Goal: Task Accomplishment & Management: Manage account settings

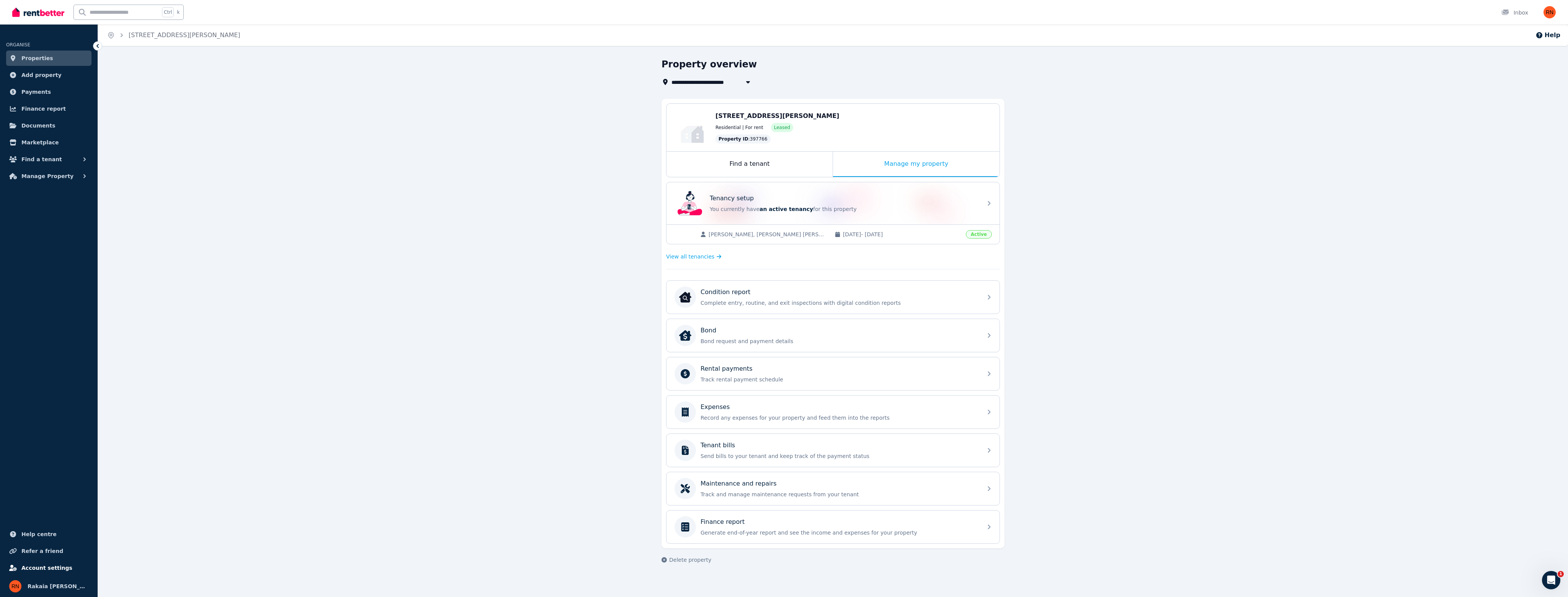
click at [49, 569] on span "Account settings" at bounding box center [46, 568] width 51 height 10
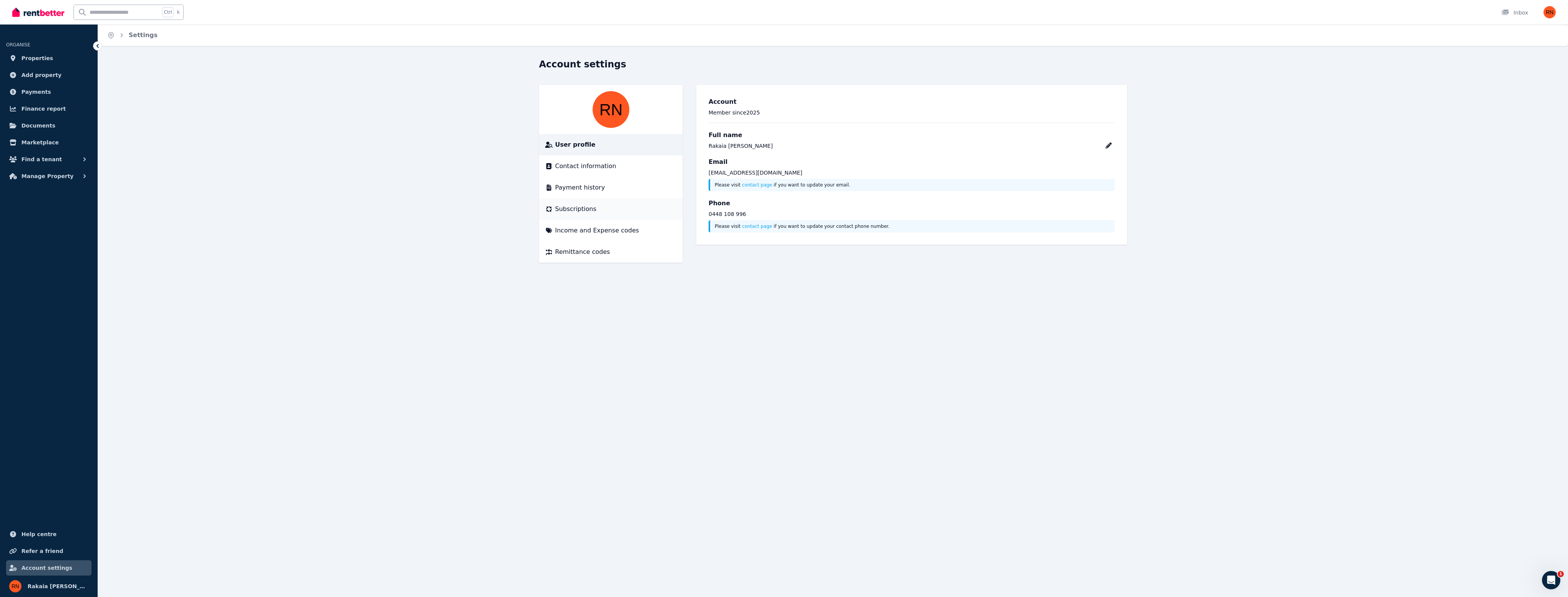
click at [582, 205] on span "Subscriptions" at bounding box center [576, 210] width 42 height 10
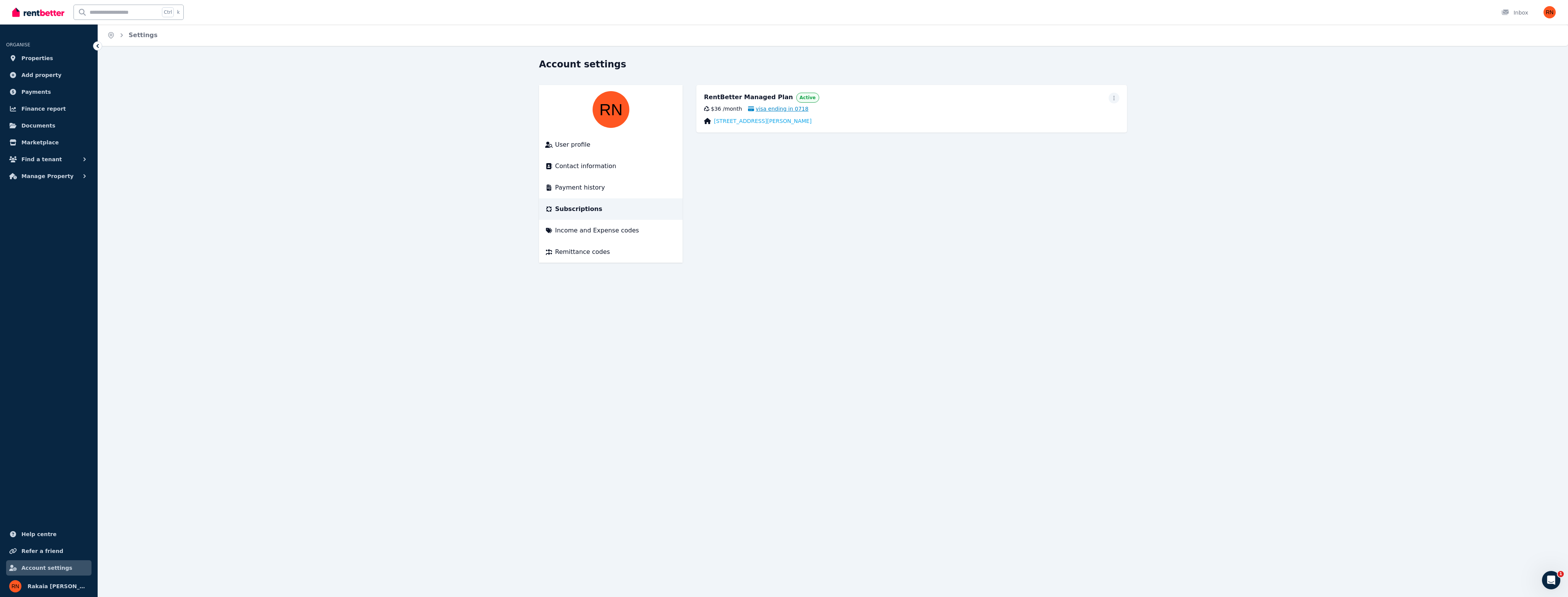
click at [781, 110] on span "visa ending in 0718" at bounding box center [778, 109] width 61 height 8
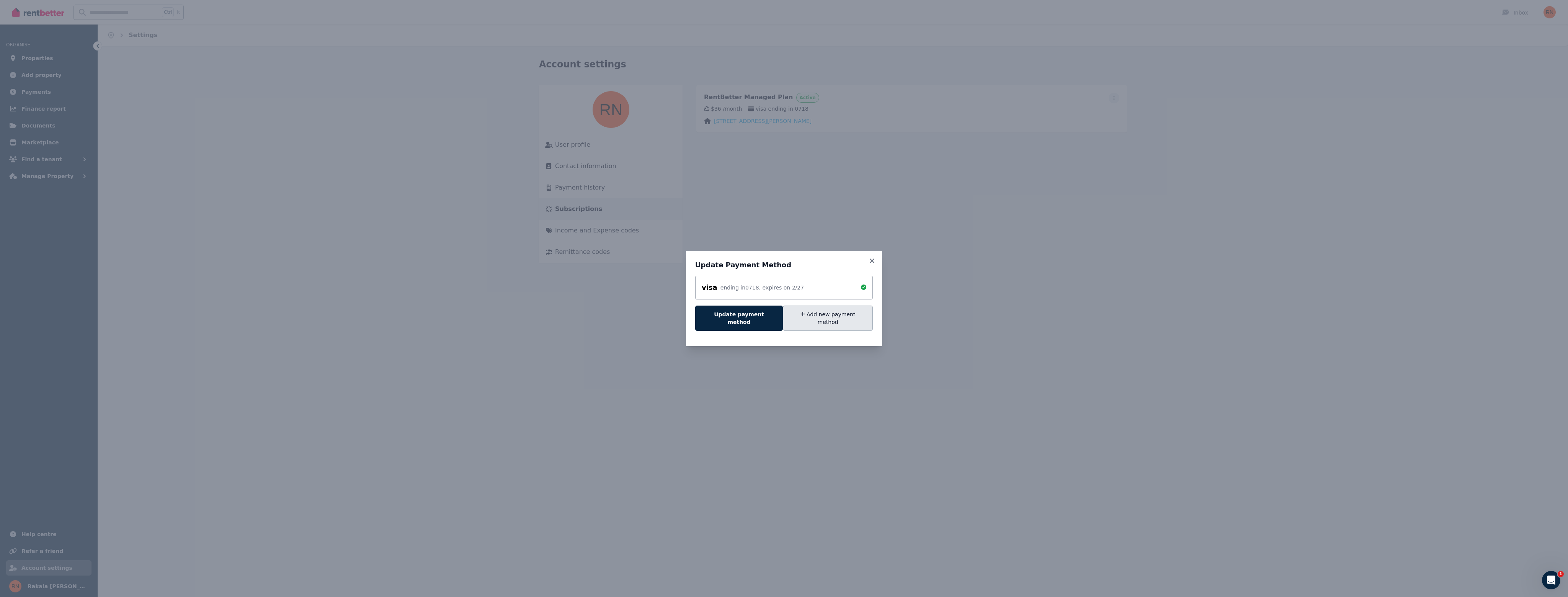
click at [815, 321] on button "Add new payment method" at bounding box center [827, 318] width 90 height 25
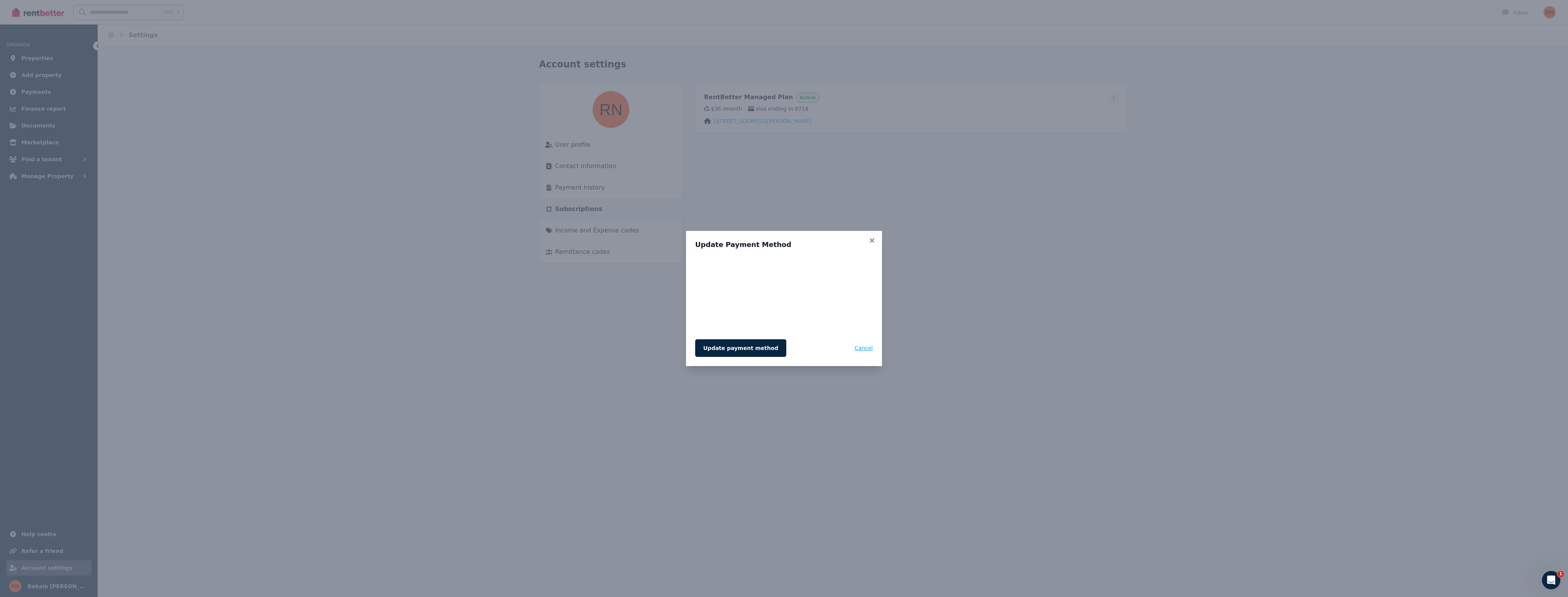
click at [868, 347] on button "Cancel" at bounding box center [864, 348] width 18 height 17
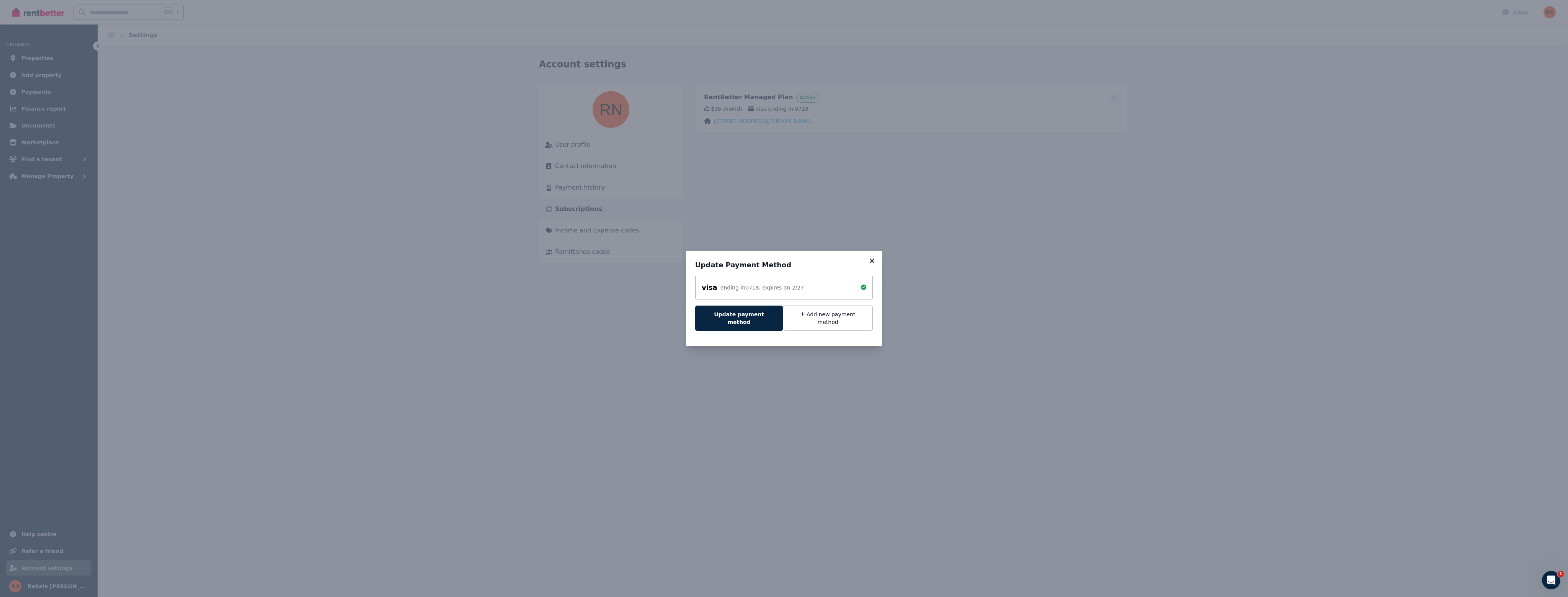
click at [871, 263] on icon at bounding box center [872, 260] width 8 height 7
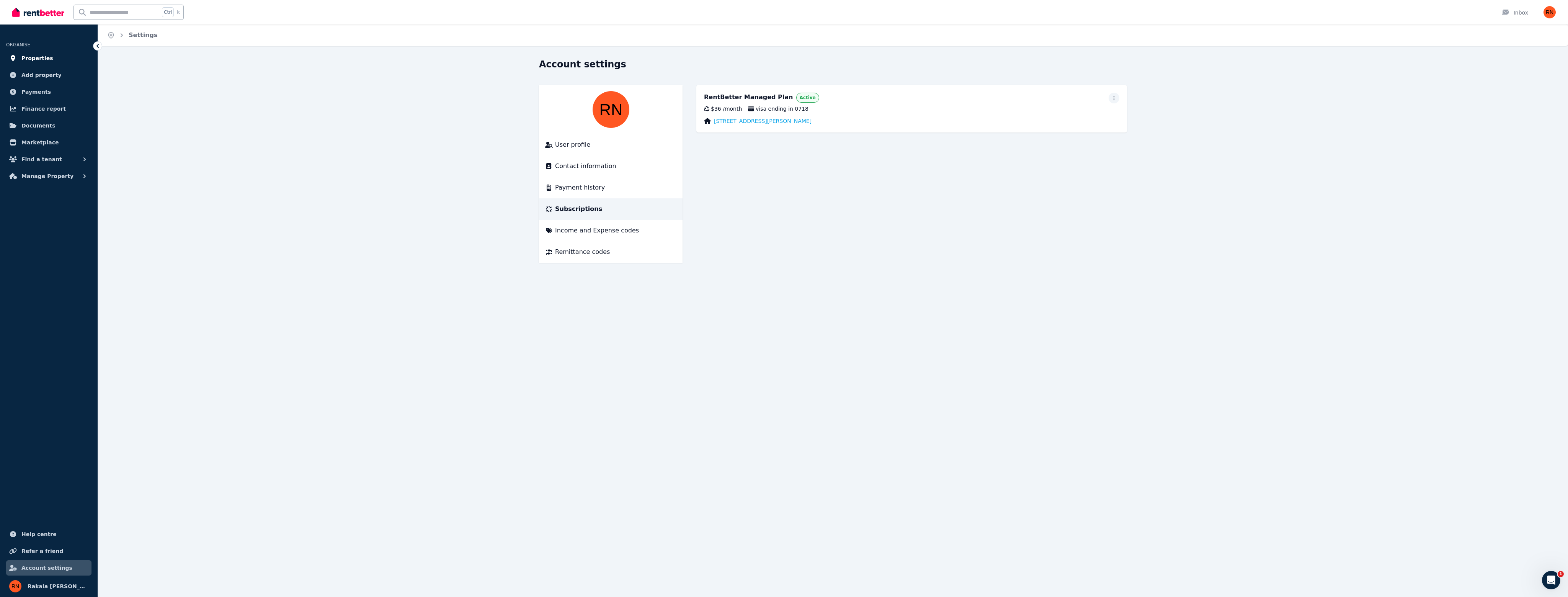
click at [24, 59] on span "Properties" at bounding box center [37, 58] width 32 height 10
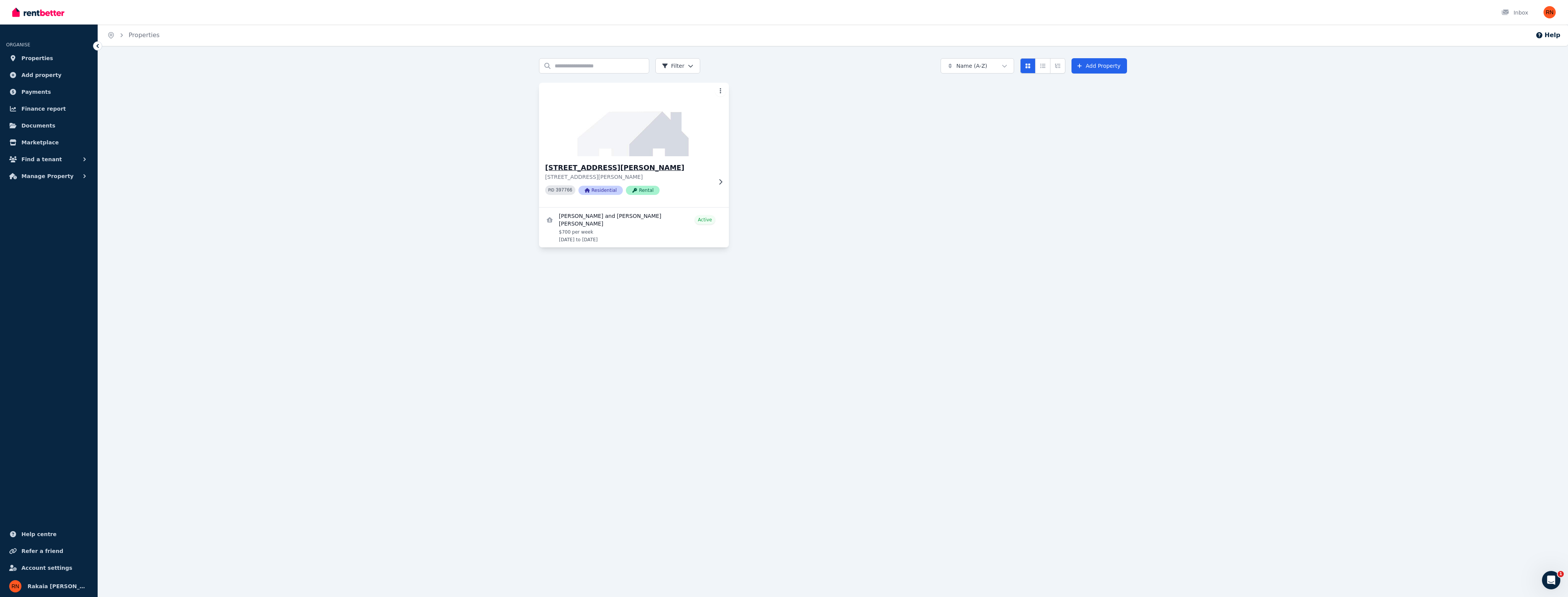
click at [668, 169] on h3 "[STREET_ADDRESS][PERSON_NAME]" at bounding box center [628, 167] width 167 height 11
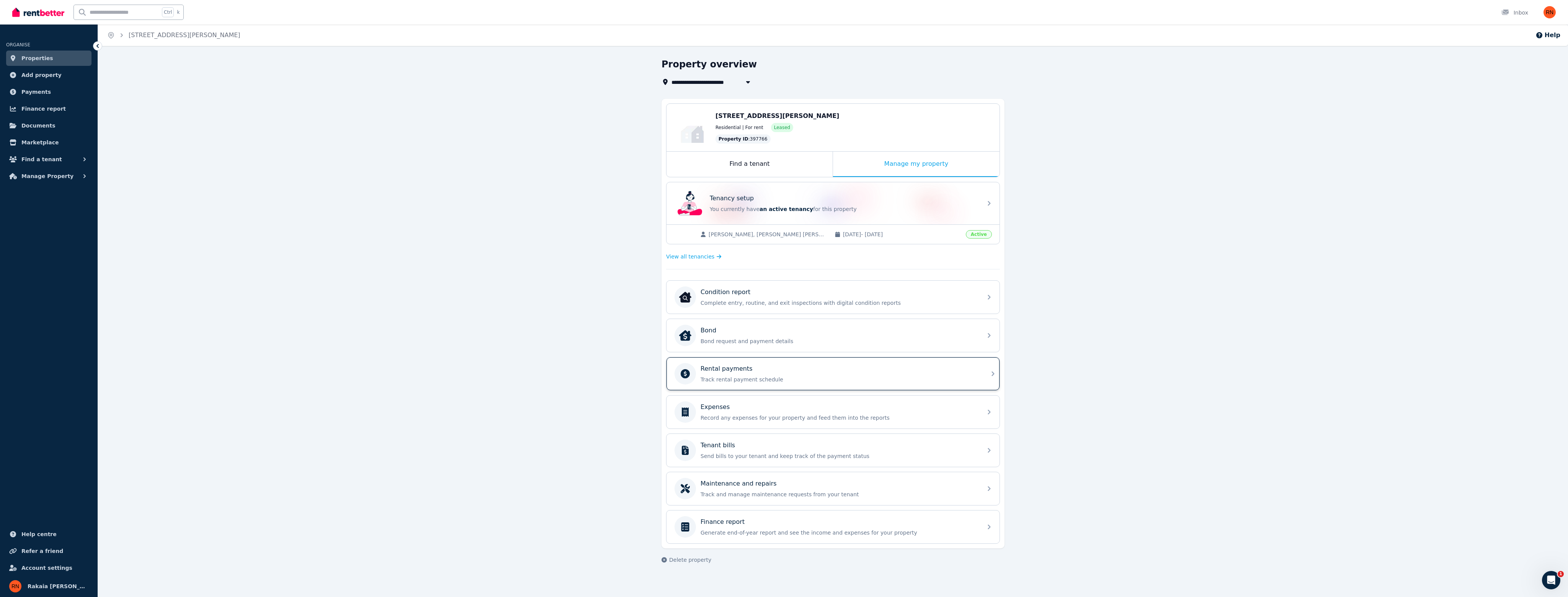
click at [723, 367] on p "Rental payments" at bounding box center [727, 369] width 52 height 10
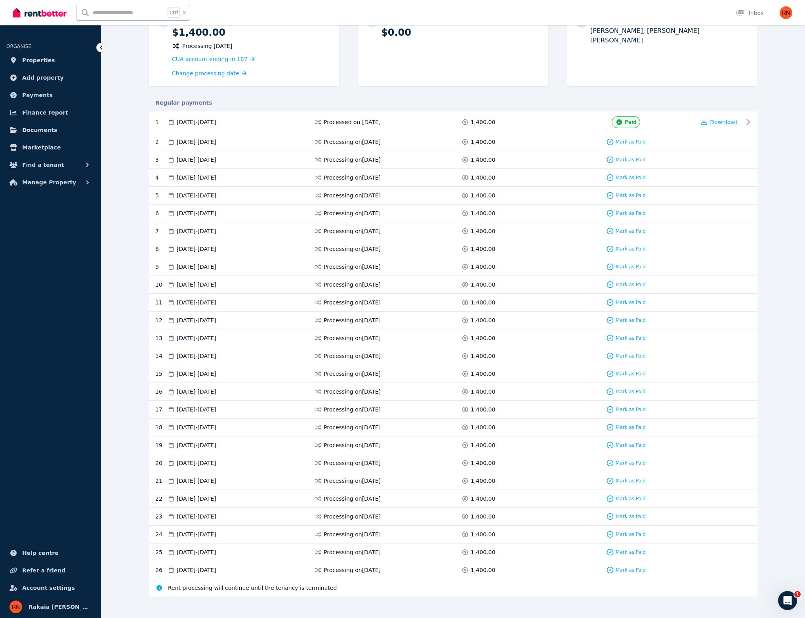
scroll to position [101, 0]
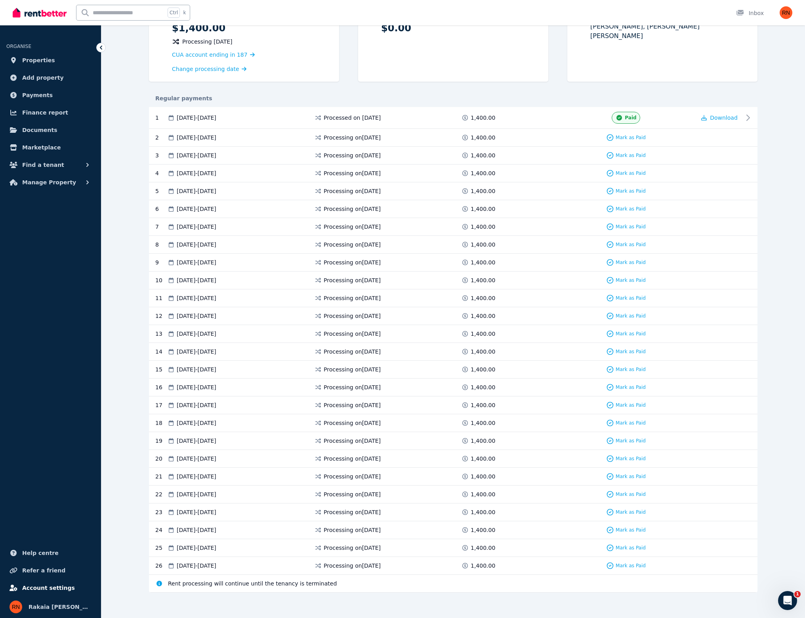
click at [44, 589] on span "Account settings" at bounding box center [48, 588] width 53 height 10
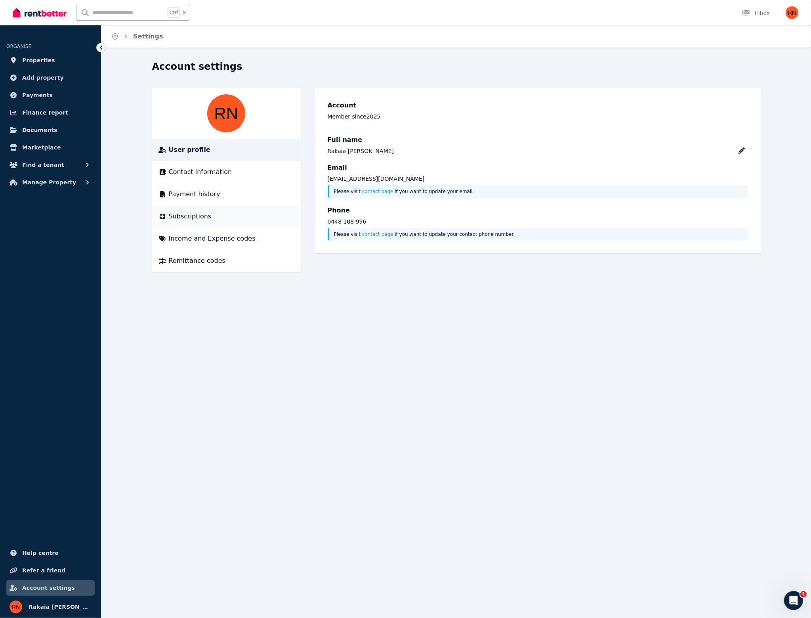
click at [184, 215] on span "Subscriptions" at bounding box center [190, 217] width 43 height 10
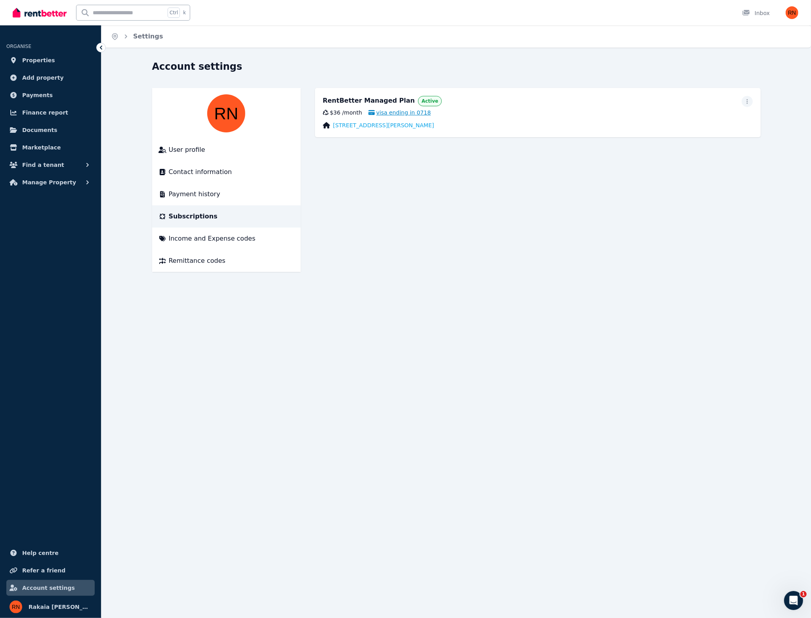
click at [395, 111] on span "visa ending in 0718" at bounding box center [400, 113] width 63 height 8
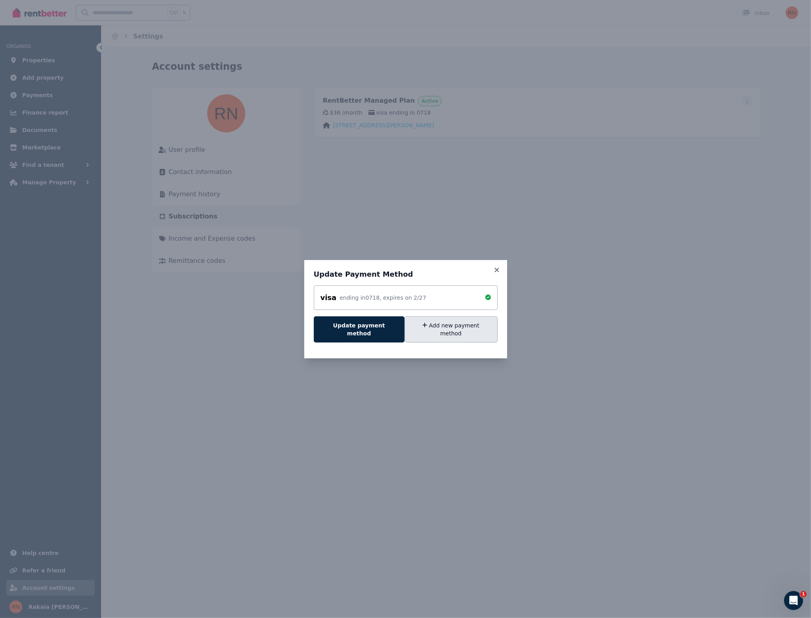
click at [433, 329] on button "Add new payment method" at bounding box center [451, 329] width 93 height 26
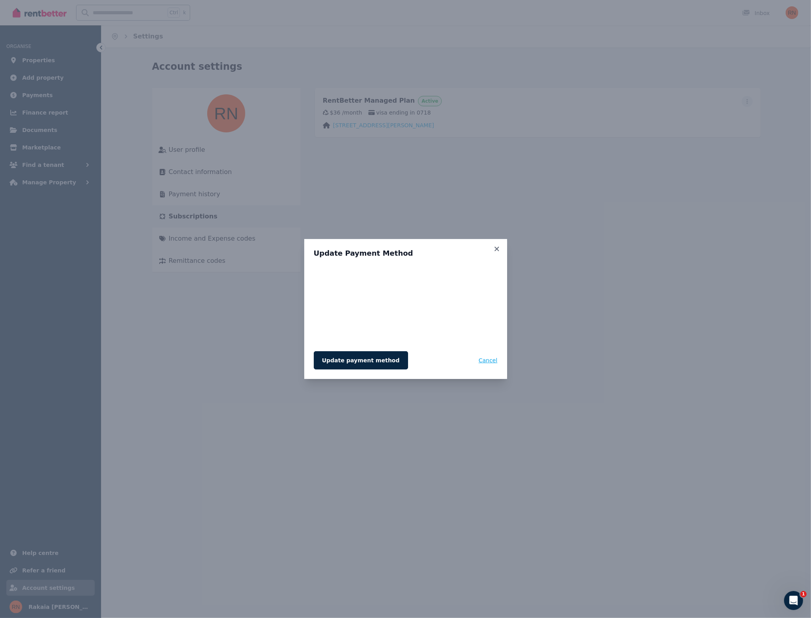
click at [491, 363] on button "Cancel" at bounding box center [488, 360] width 19 height 18
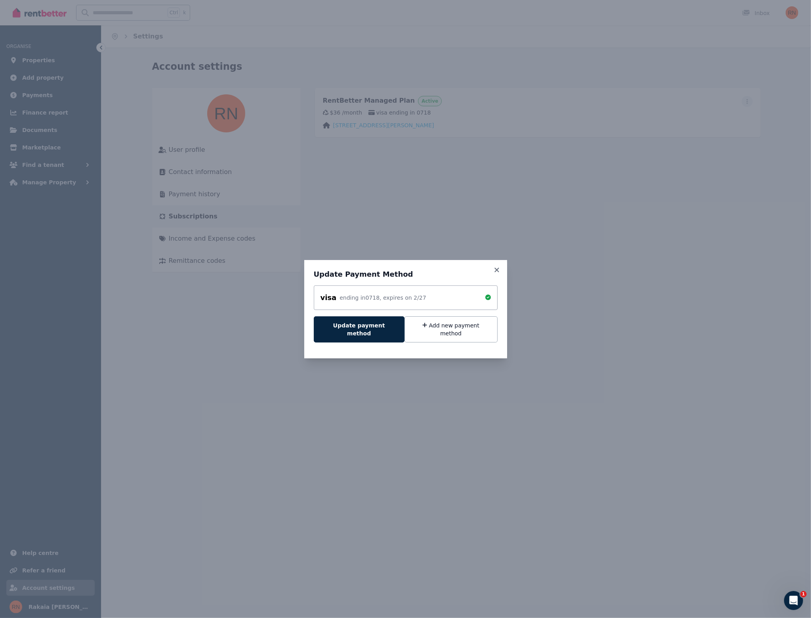
click at [363, 325] on button "Update payment method" at bounding box center [359, 329] width 91 height 26
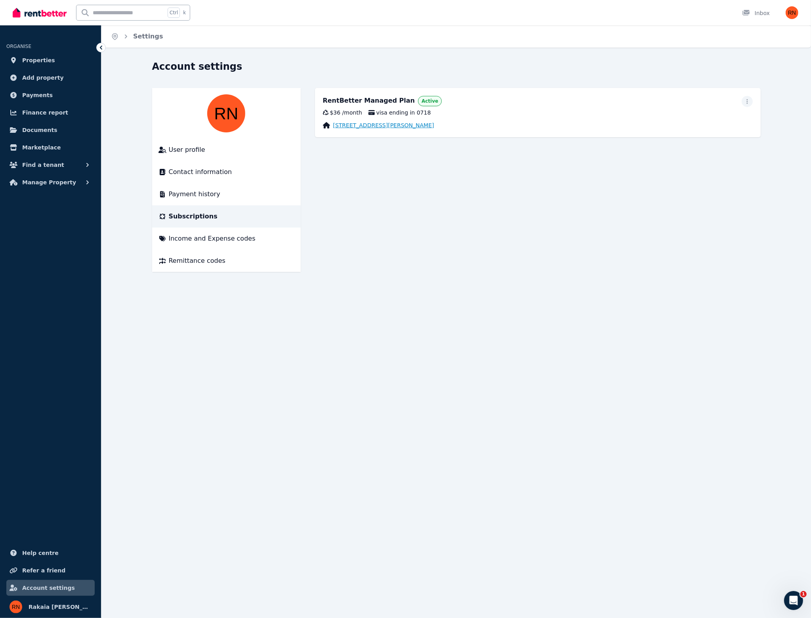
click at [393, 126] on link "[STREET_ADDRESS][PERSON_NAME]" at bounding box center [383, 125] width 101 height 8
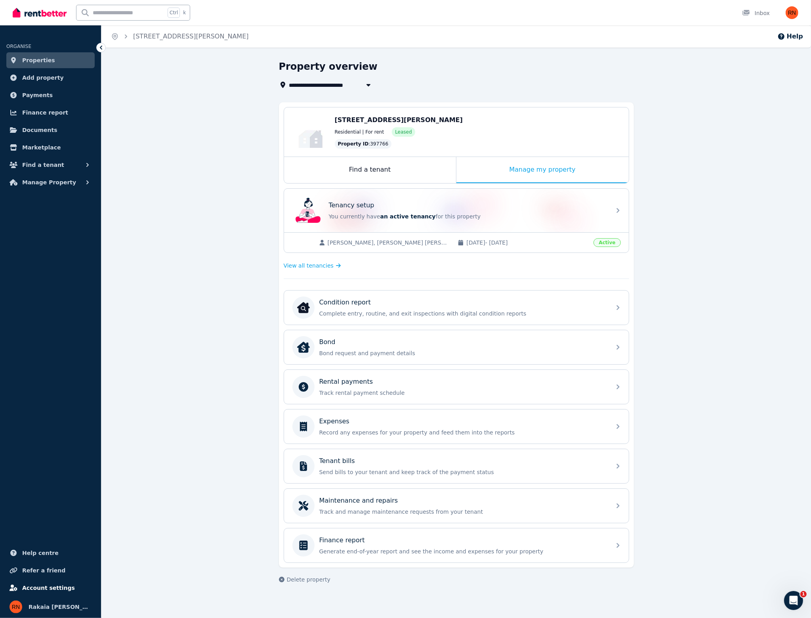
click at [36, 592] on span "Account settings" at bounding box center [48, 588] width 53 height 10
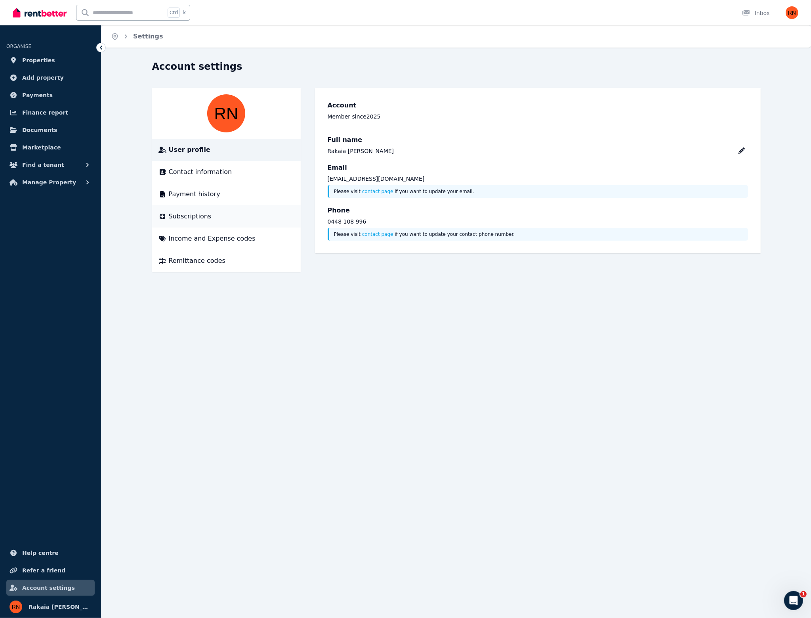
click at [206, 218] on div "Subscriptions" at bounding box center [227, 217] width 136 height 10
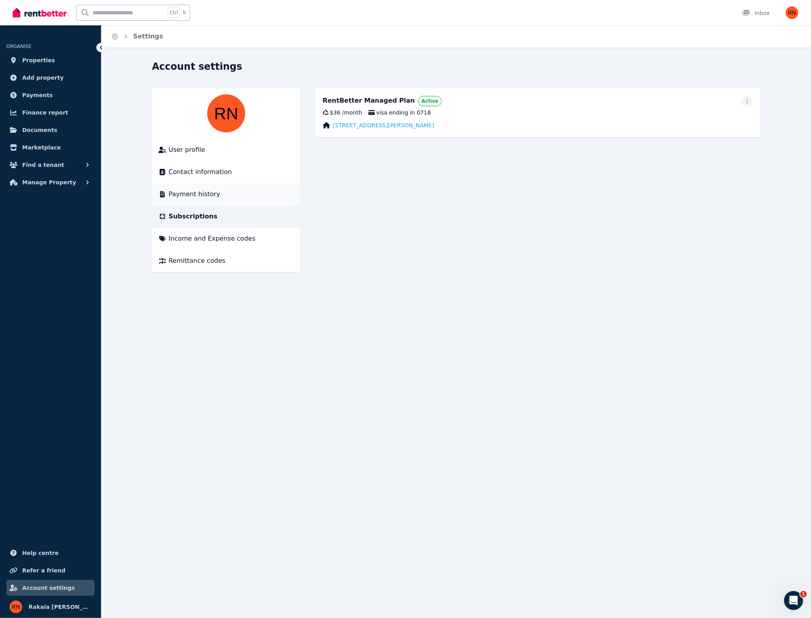
click at [199, 195] on span "Payment history" at bounding box center [195, 194] width 52 height 10
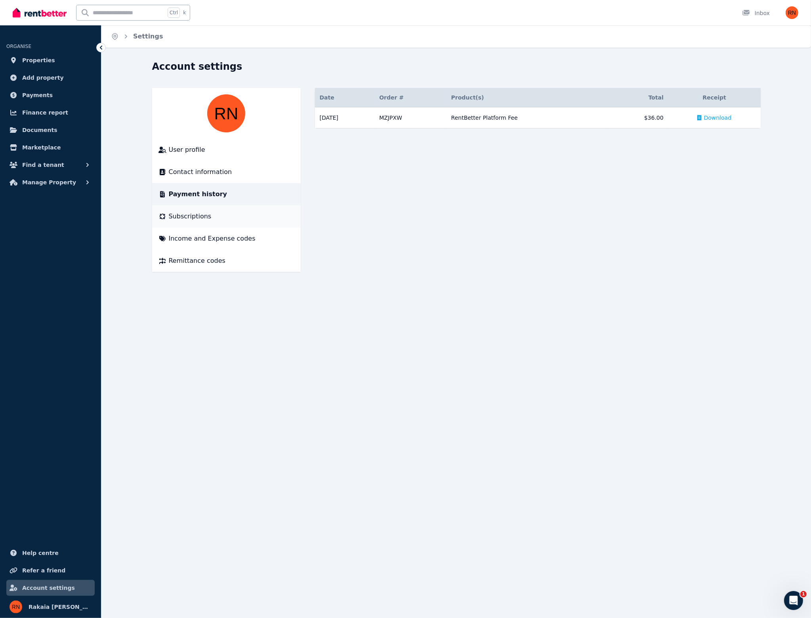
click at [190, 216] on span "Subscriptions" at bounding box center [190, 217] width 43 height 10
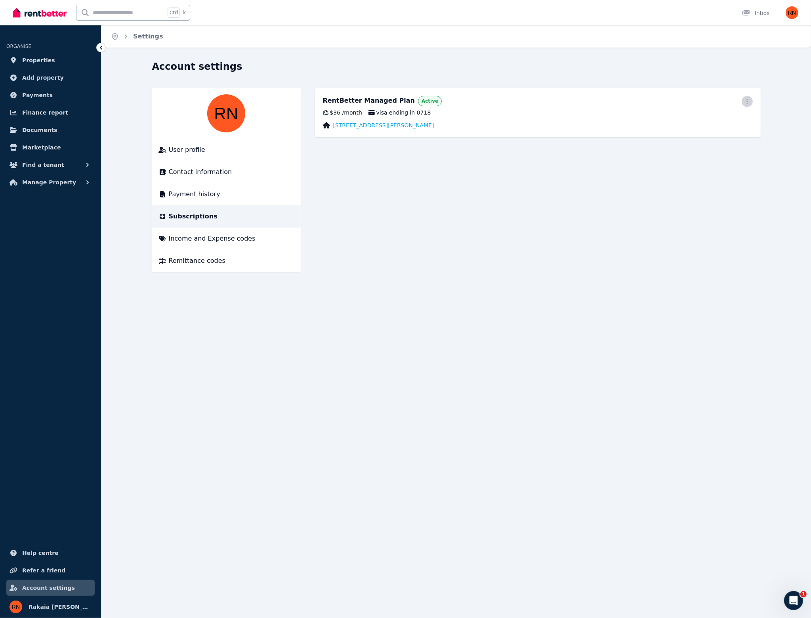
click at [749, 99] on icon "button" at bounding box center [747, 102] width 6 height 6
click at [693, 118] on span "Update payment method" at bounding box center [712, 127] width 70 height 19
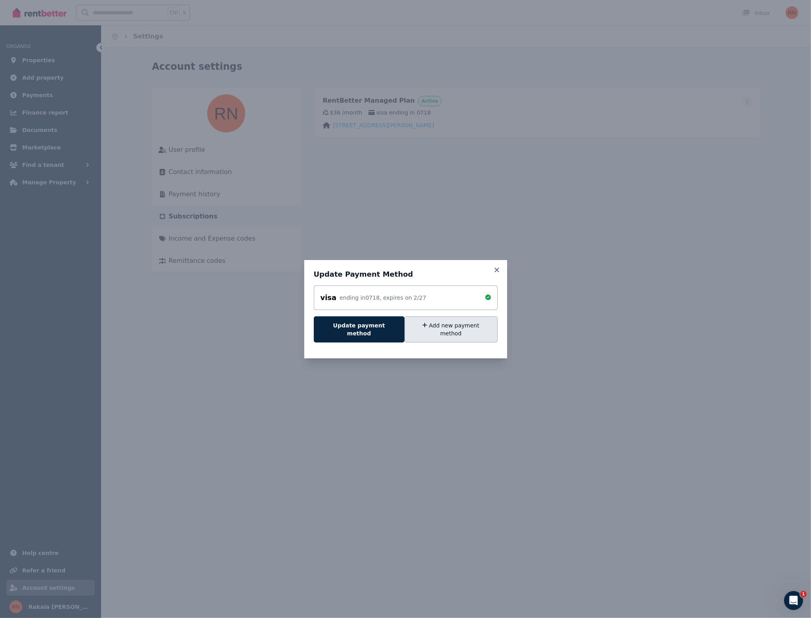
click at [452, 333] on button "Add new payment method" at bounding box center [451, 329] width 93 height 26
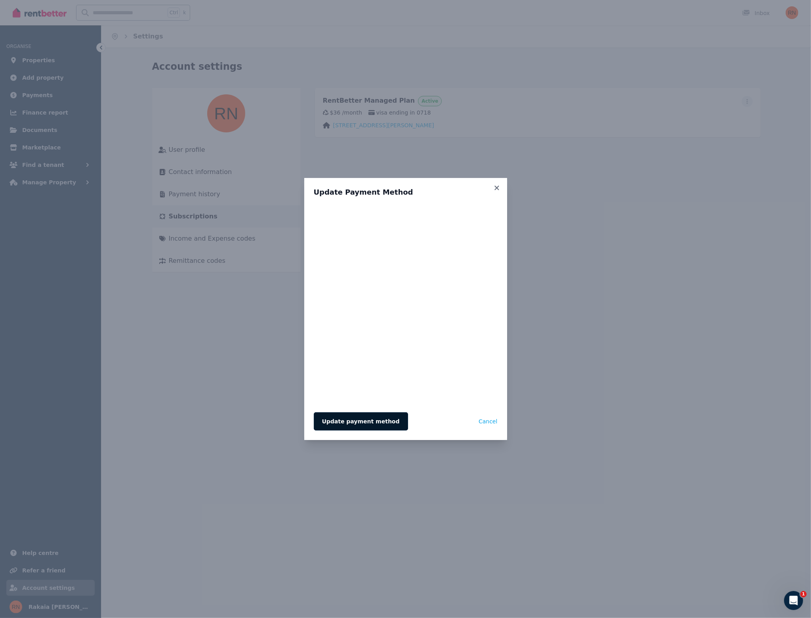
click at [348, 422] on button "Update payment method" at bounding box center [361, 421] width 94 height 18
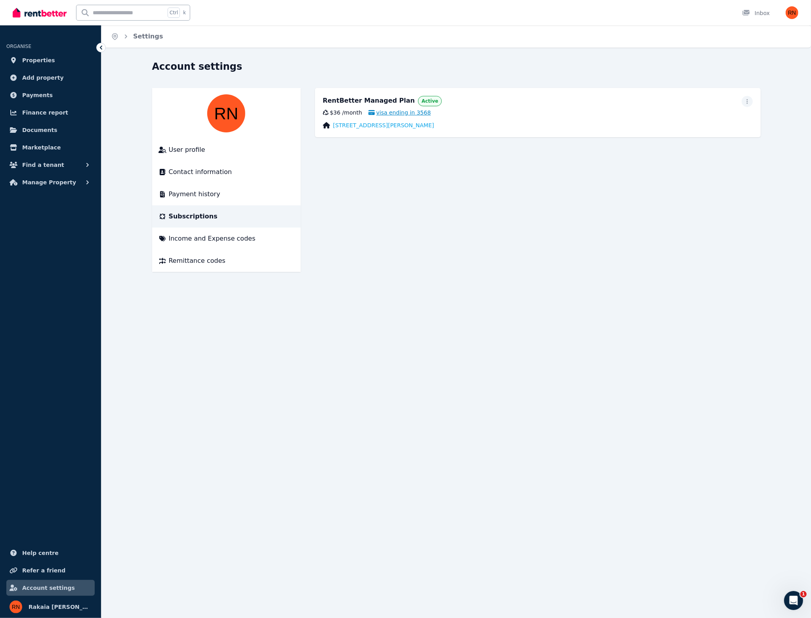
click at [412, 115] on span "visa ending in 3568" at bounding box center [400, 113] width 63 height 8
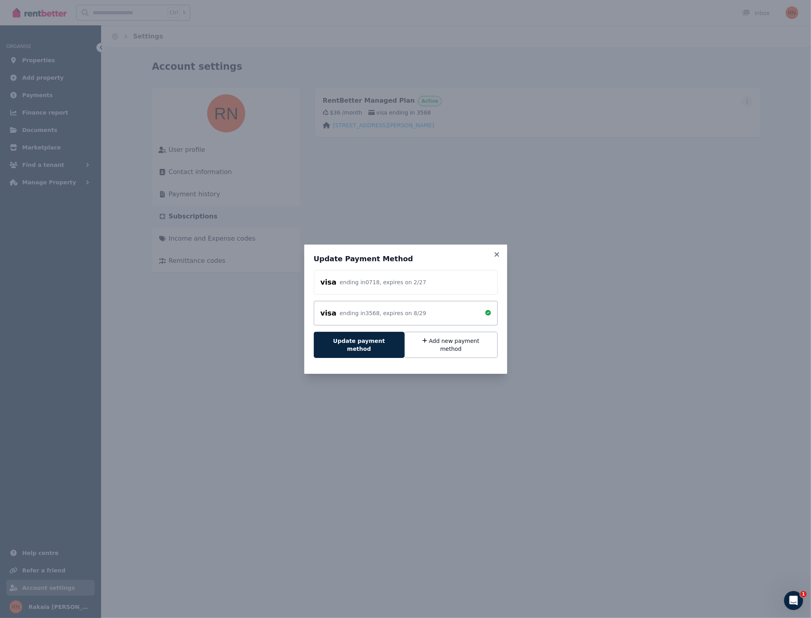
click at [373, 317] on div "ending in 3568 , expires on 8 / 29" at bounding box center [383, 313] width 86 height 8
click at [327, 316] on div "visa" at bounding box center [329, 312] width 16 height 11
click at [349, 286] on div "ending in 0718 , expires on 2 / 27" at bounding box center [383, 282] width 86 height 8
click at [388, 304] on div "visa ending in 0718 , expires on 2 / 27 visa ending in 3568 , expires on 8 / 29" at bounding box center [406, 297] width 184 height 55
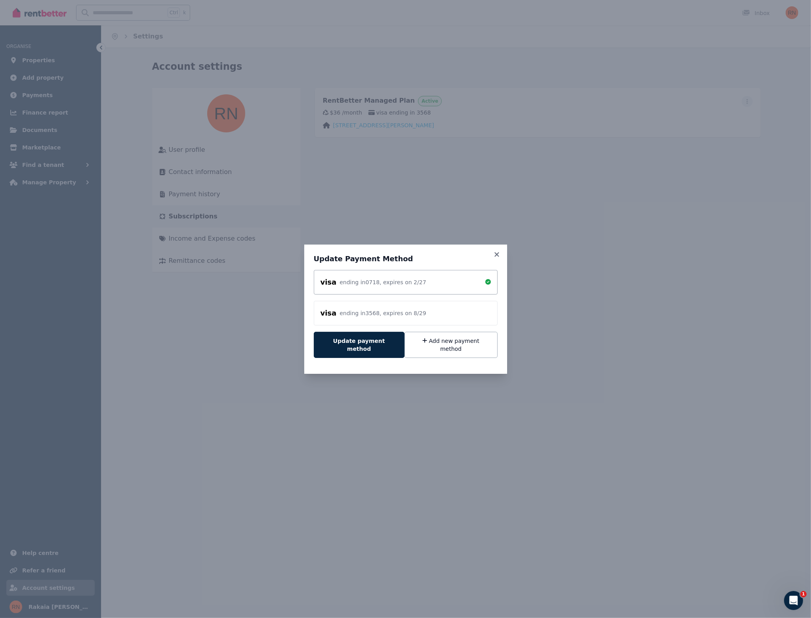
click at [387, 317] on div "ending in 3568 , expires on 8 / 29" at bounding box center [383, 313] width 86 height 8
click at [381, 346] on button "Update payment method" at bounding box center [359, 345] width 91 height 26
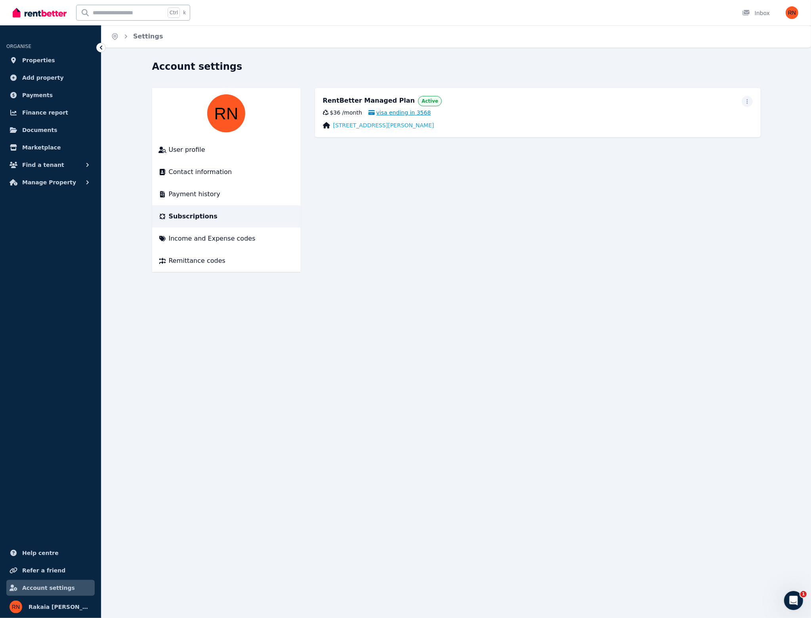
click at [410, 114] on span "visa ending in 3568" at bounding box center [400, 113] width 63 height 8
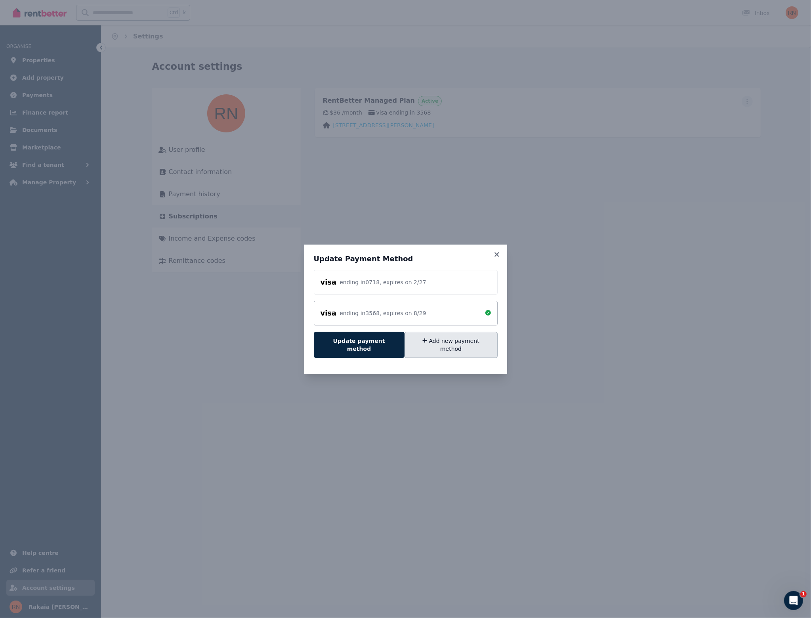
click at [477, 345] on button "Add new payment method" at bounding box center [451, 345] width 93 height 26
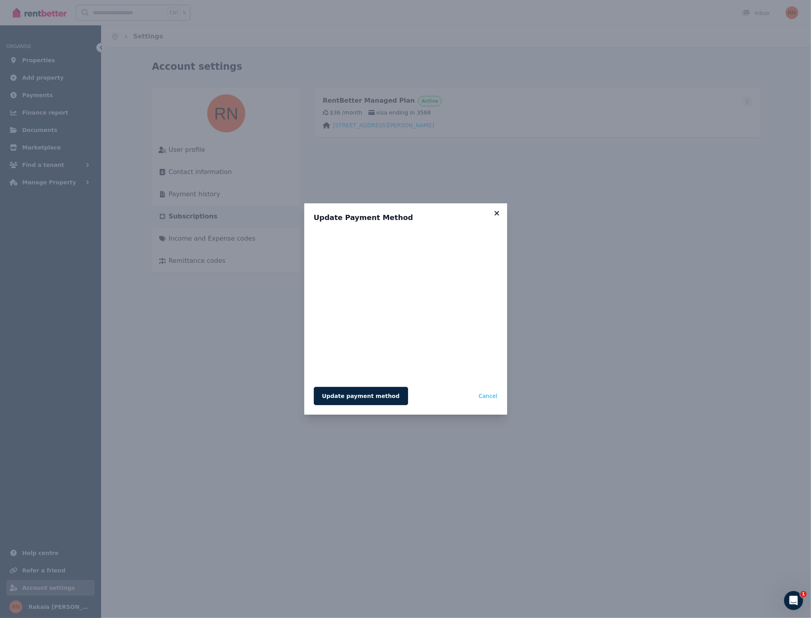
click at [495, 211] on icon at bounding box center [497, 213] width 8 height 7
